Goal: Information Seeking & Learning: Understand process/instructions

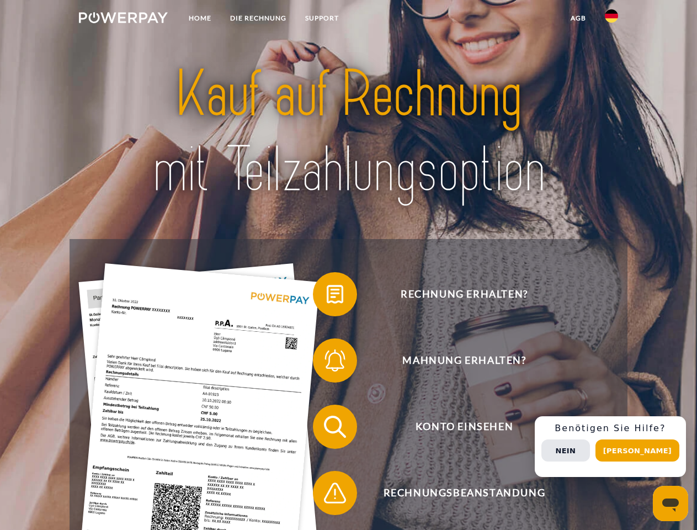
click at [123, 19] on img at bounding box center [123, 17] width 89 height 11
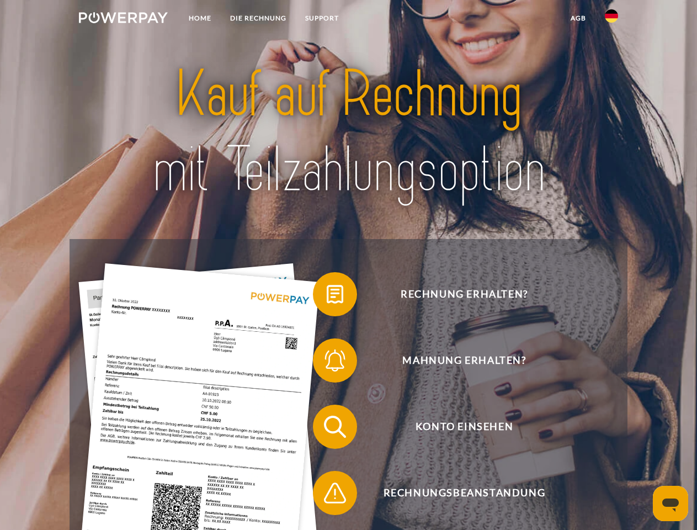
click at [611, 19] on img at bounding box center [611, 15] width 13 height 13
click at [578, 18] on link "agb" at bounding box center [578, 18] width 34 height 20
click at [327, 296] on span at bounding box center [318, 293] width 55 height 55
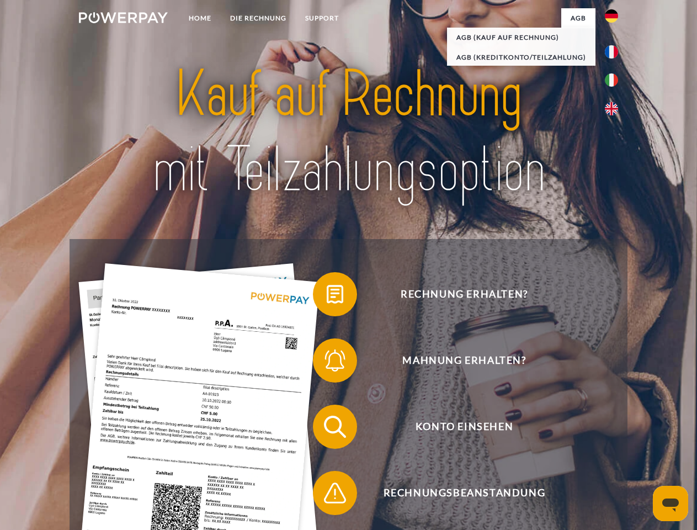
click at [327, 363] on span at bounding box center [318, 360] width 55 height 55
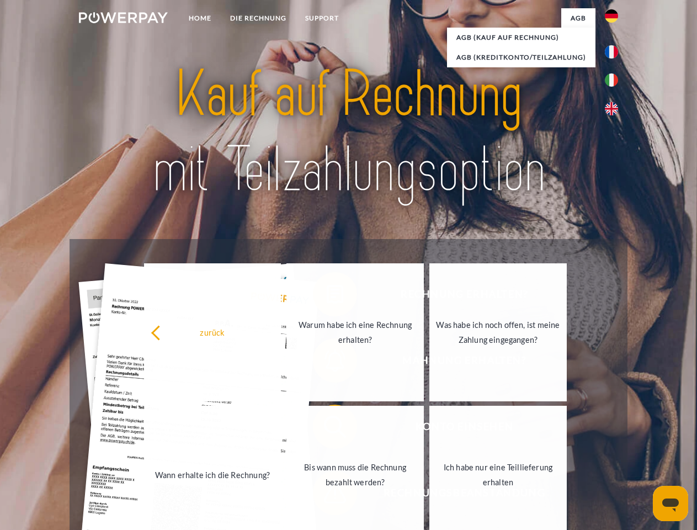
click at [327, 429] on link "Bis wann muss die Rechnung bezahlt werden?" at bounding box center [354, 475] width 137 height 138
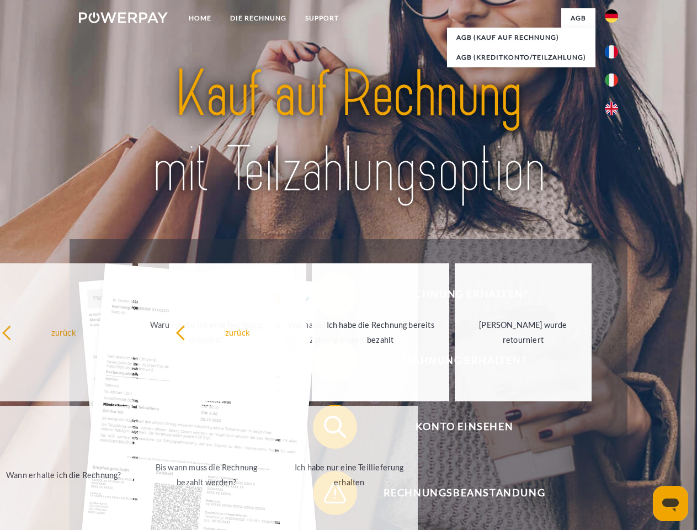
click at [327, 495] on div "Rechnung erhalten? Mahnung erhalten? Konto einsehen" at bounding box center [348, 459] width 557 height 441
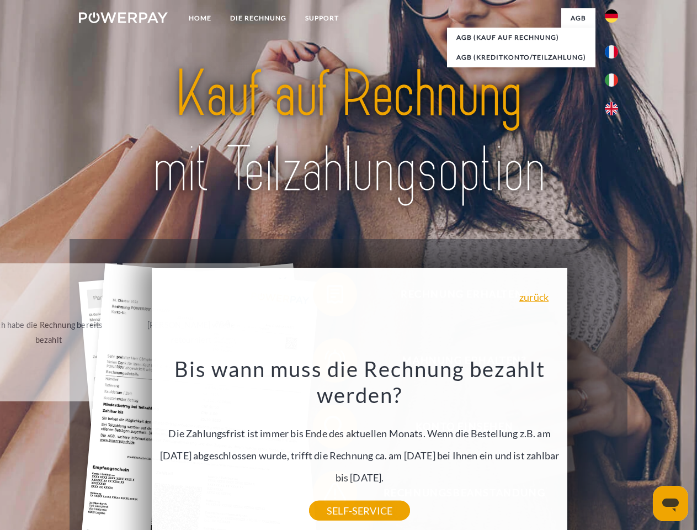
click at [614, 446] on div "Rechnung erhalten? Mahnung erhalten? Konto einsehen" at bounding box center [348, 459] width 557 height 441
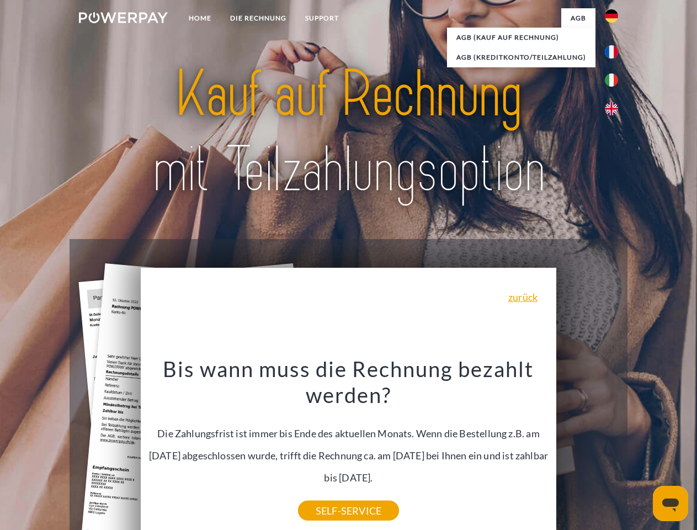
click at [587, 449] on span "Konto einsehen" at bounding box center [464, 426] width 270 height 44
click at [641, 450] on header "Home DIE RECHNUNG SUPPORT" at bounding box center [348, 381] width 697 height 762
